Goal: Information Seeking & Learning: Learn about a topic

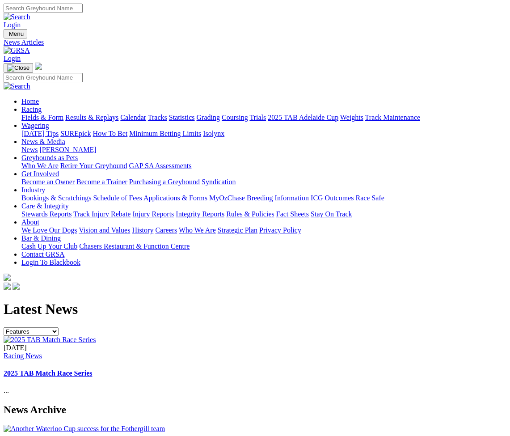
select select "Features"
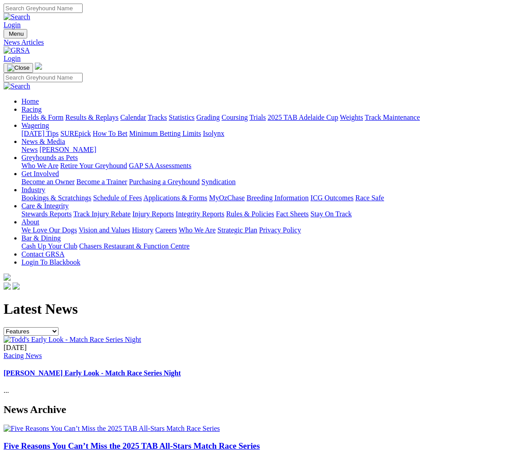
click at [65, 138] on link "News & Media" at bounding box center [43, 142] width 44 height 8
click at [21, 21] on link "Login" at bounding box center [12, 25] width 17 height 8
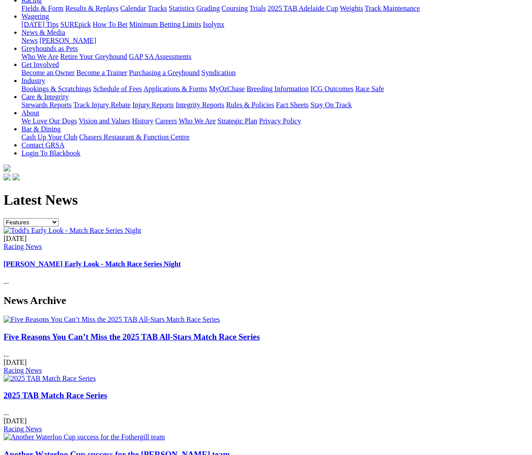
scroll to position [109, 0]
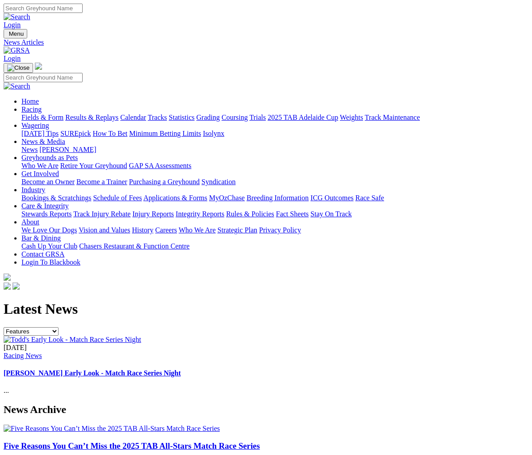
select select "Features"
